Goal: Information Seeking & Learning: Learn about a topic

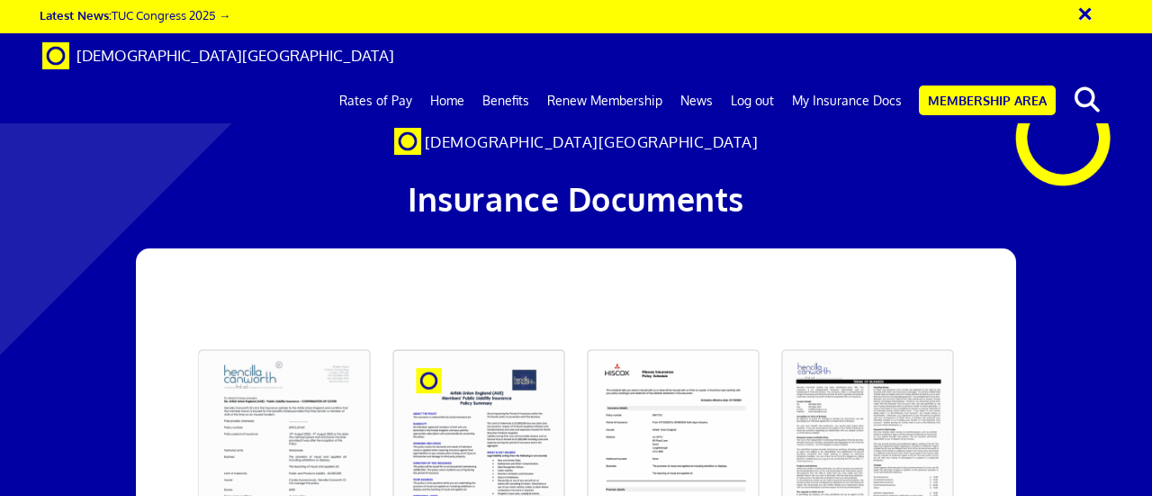
scroll to position [0, 4]
click at [869, 78] on link "My Insurance Docs" at bounding box center [847, 100] width 128 height 45
click at [972, 85] on link "Membership Area" at bounding box center [987, 100] width 137 height 30
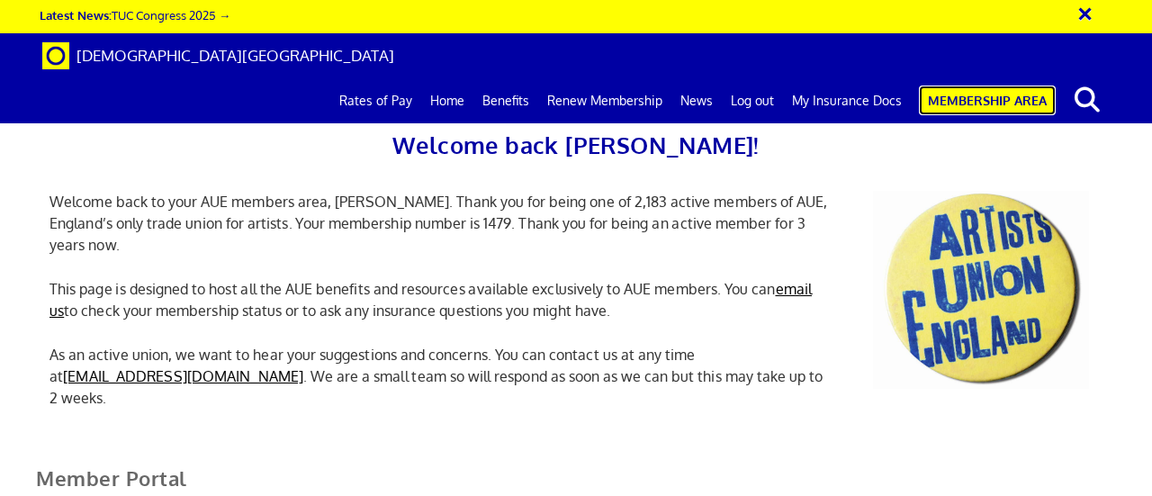
click at [965, 85] on link "Membership Area" at bounding box center [987, 100] width 137 height 30
click at [1150, 388] on div "Welcome back [PERSON_NAME]! Welcome back to your AUE members area, [PERSON_NAME…" at bounding box center [576, 224] width 1152 height 413
click at [545, 292] on p "This page is designed to host all the AUE benefits and resources available excl…" at bounding box center [441, 299] width 810 height 43
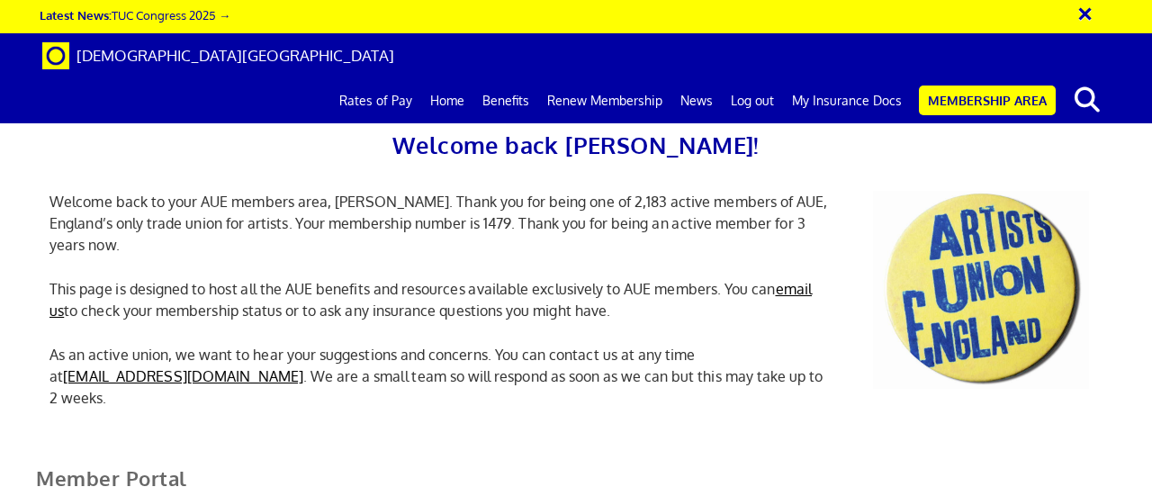
scroll to position [468, 0]
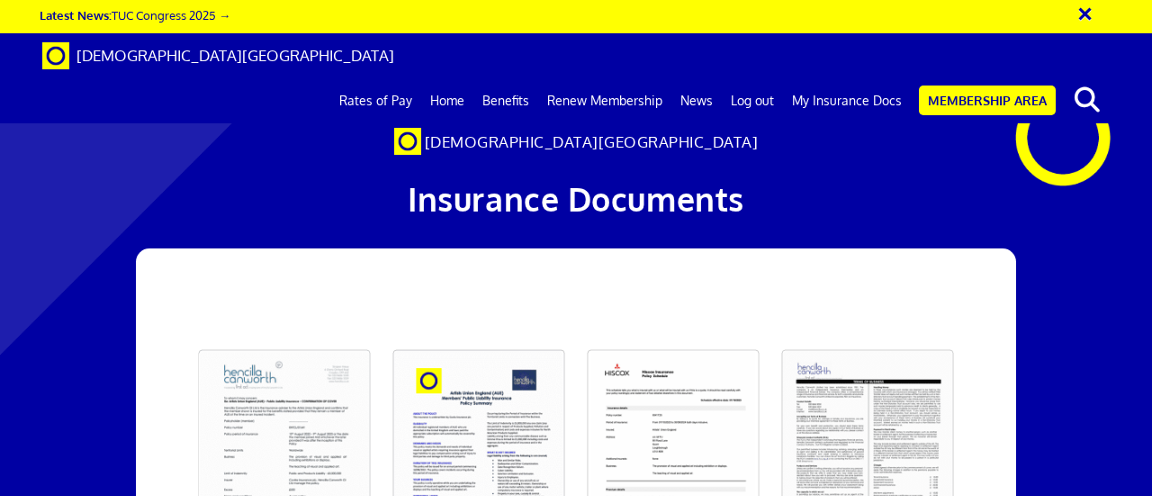
scroll to position [0, 4]
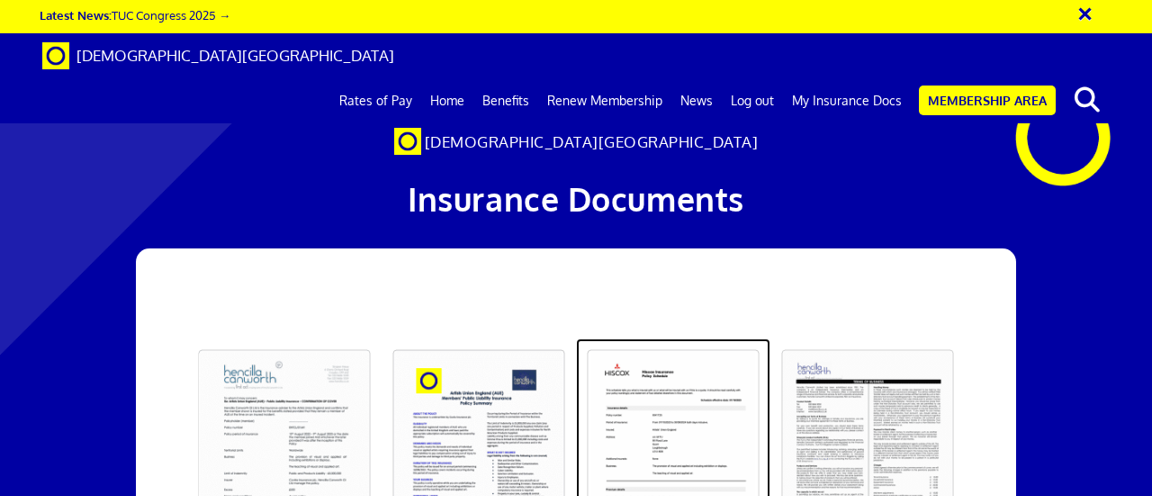
click at [689, 338] on link at bounding box center [673, 452] width 194 height 229
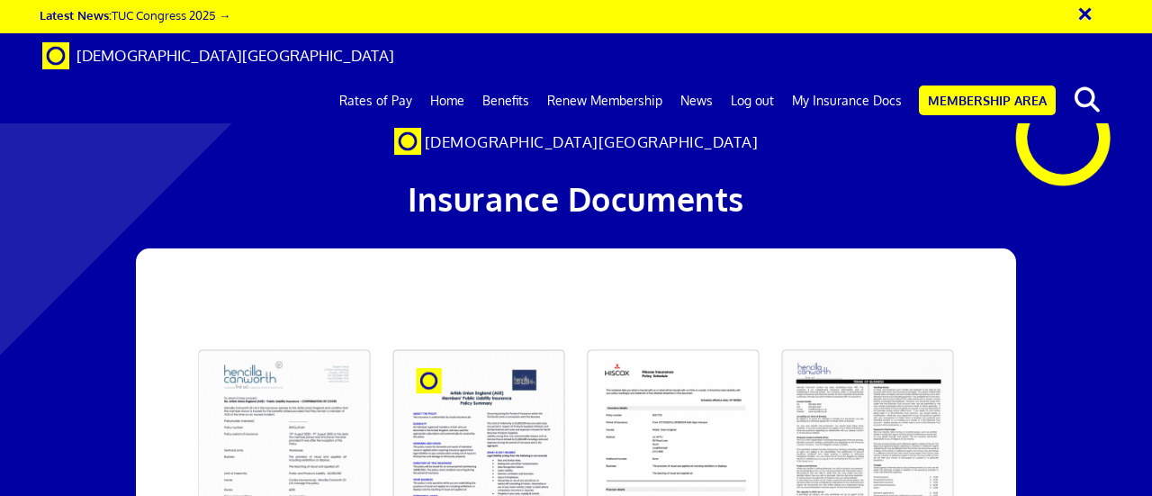
scroll to position [1116, 0]
click at [1006, 85] on link "Membership Area" at bounding box center [987, 100] width 137 height 30
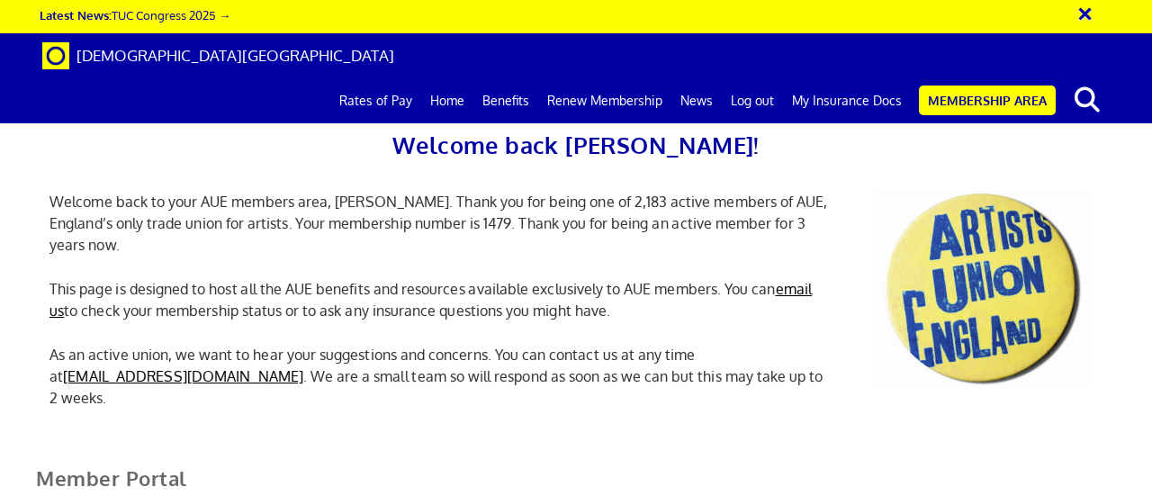
scroll to position [0, 5]
click at [754, 349] on p "As an active union, we want to hear your suggestions and concerns. You can cont…" at bounding box center [441, 376] width 810 height 65
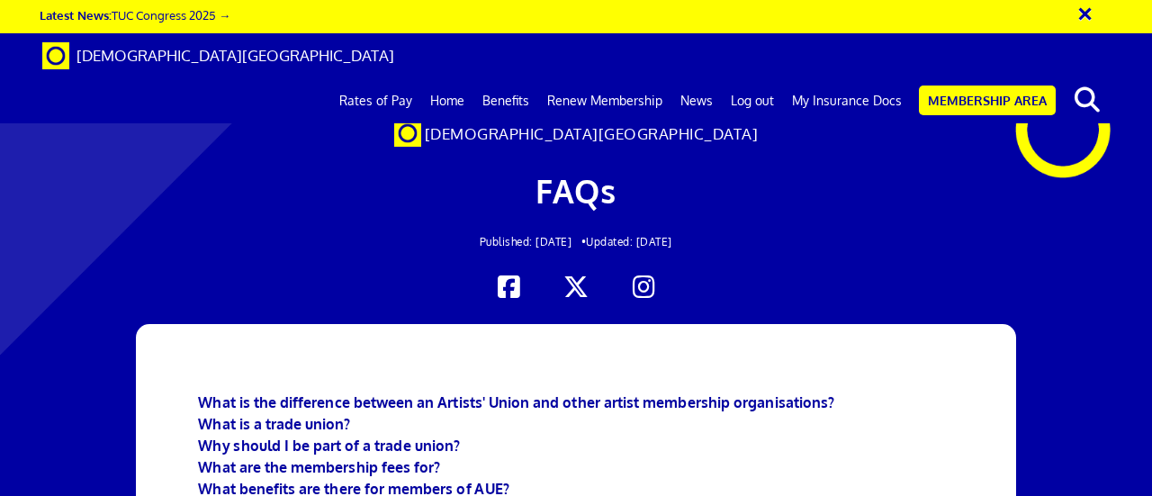
scroll to position [0, 4]
click at [700, 78] on link "News" at bounding box center [696, 100] width 50 height 45
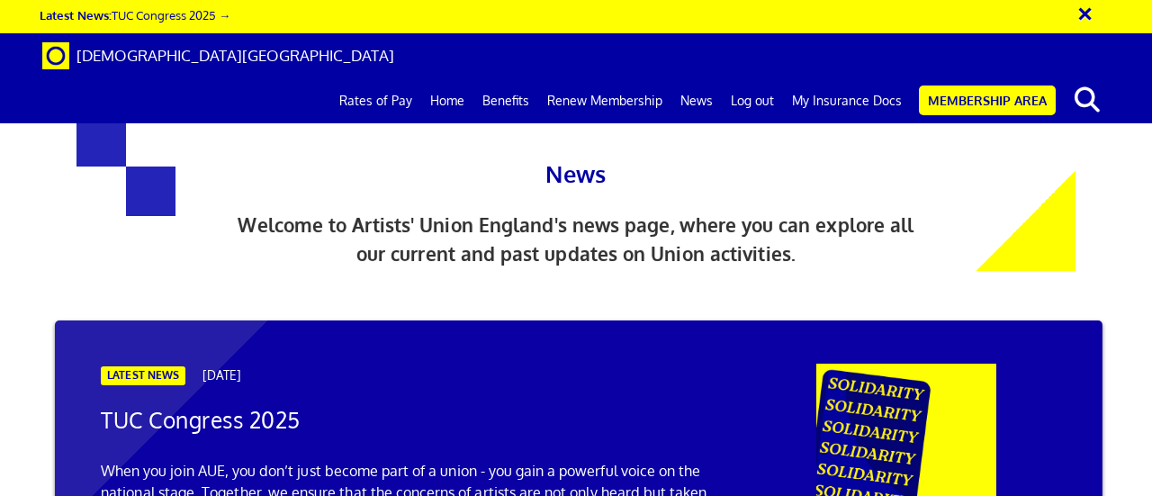
click at [852, 278] on div "News Welcome to Artists' Union England's news page, where you can explore all o…" at bounding box center [576, 195] width 720 height 229
